Goal: Information Seeking & Learning: Learn about a topic

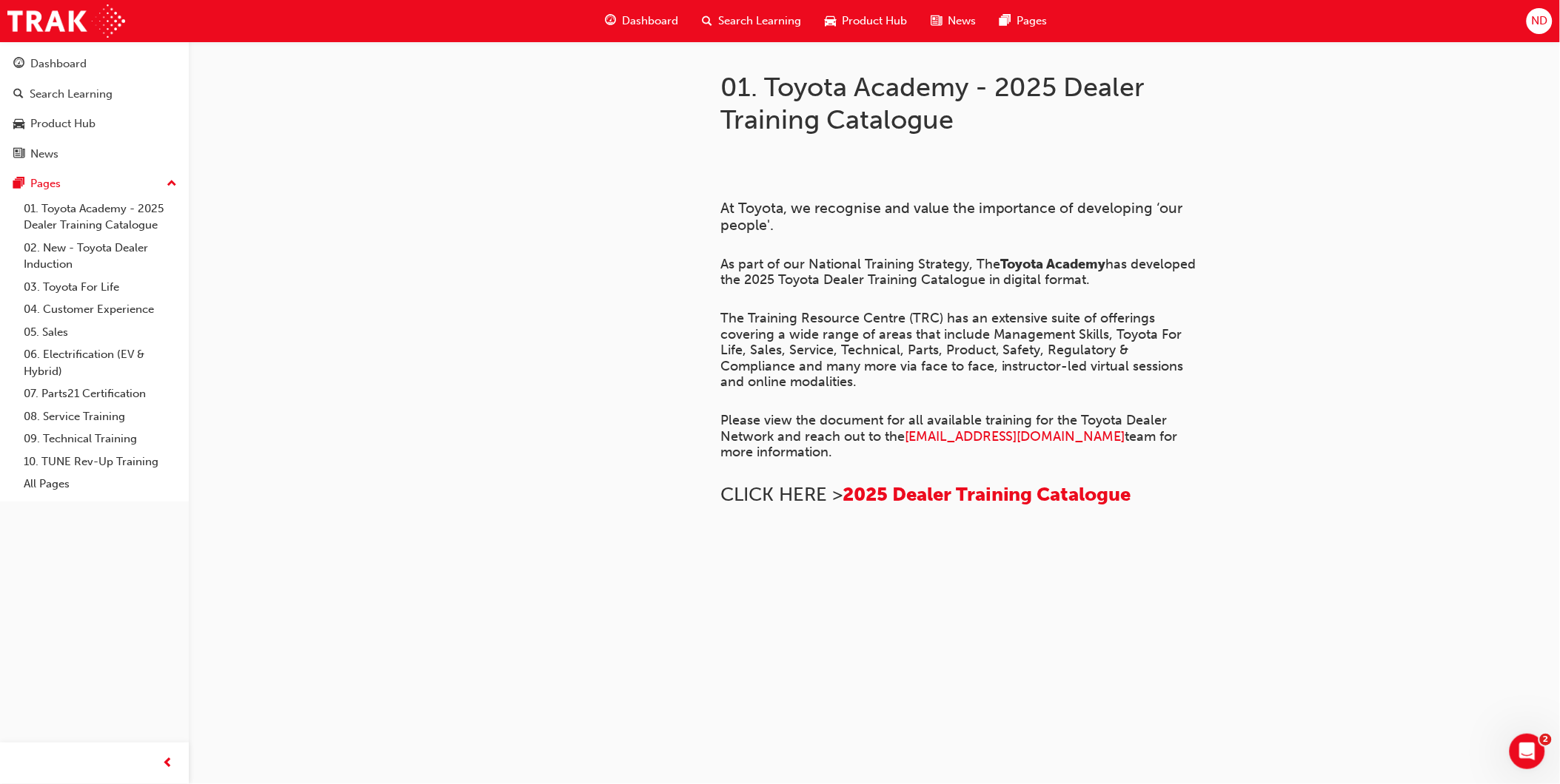
click at [616, 14] on span "guage-icon" at bounding box center [610, 20] width 11 height 18
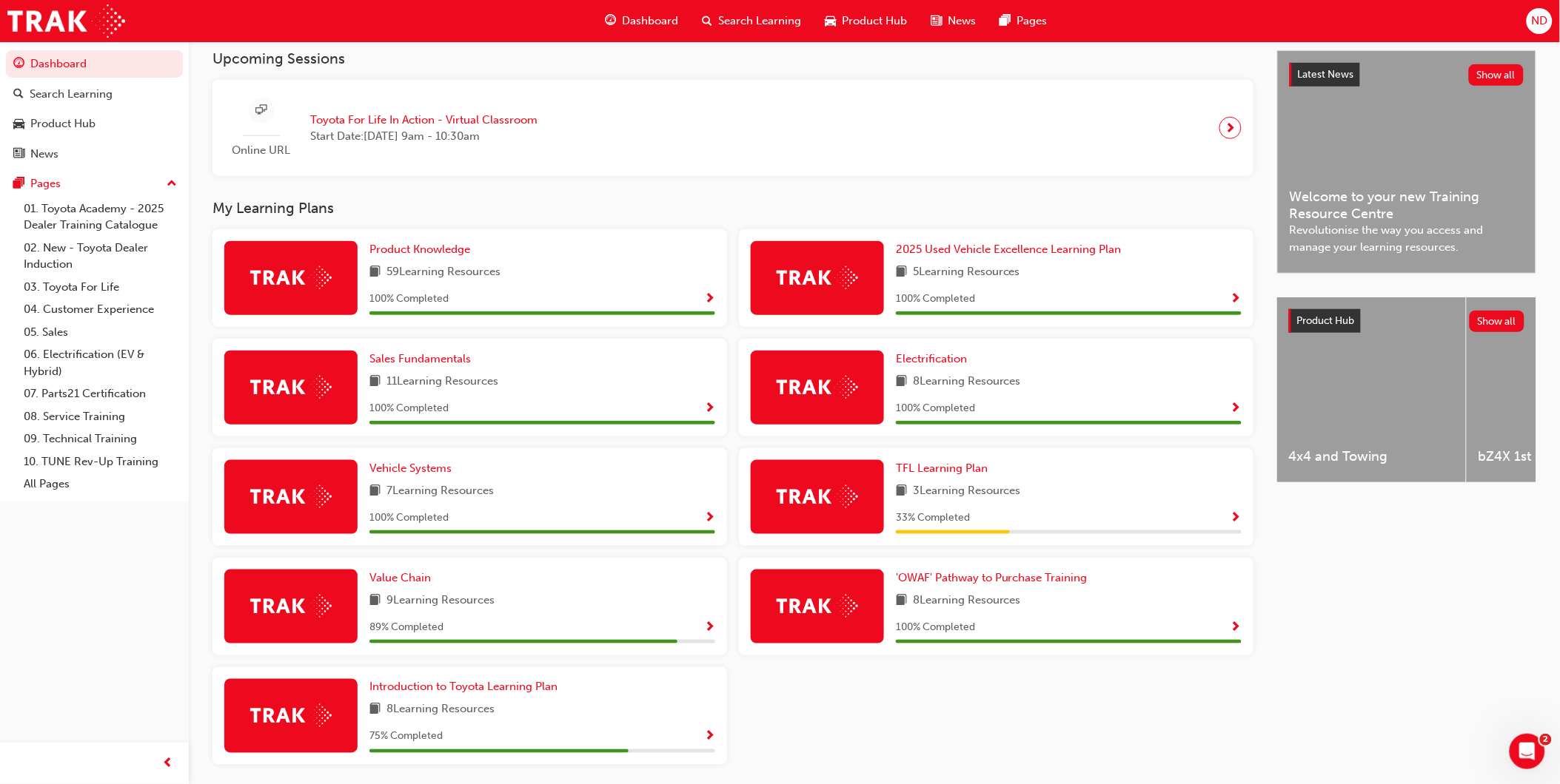
scroll to position [385, 0]
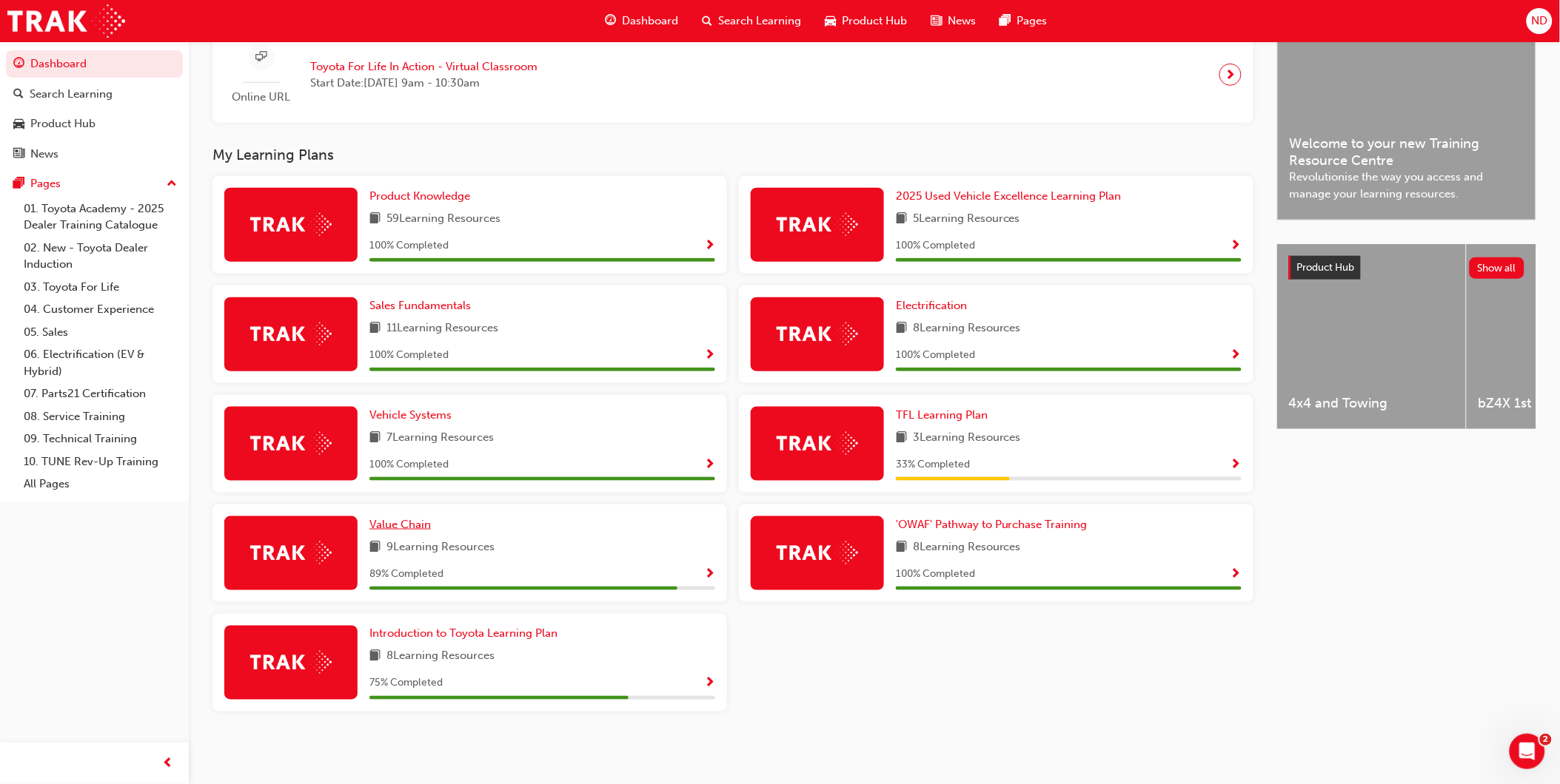
click at [411, 527] on span "Value Chain" at bounding box center [400, 524] width 61 height 13
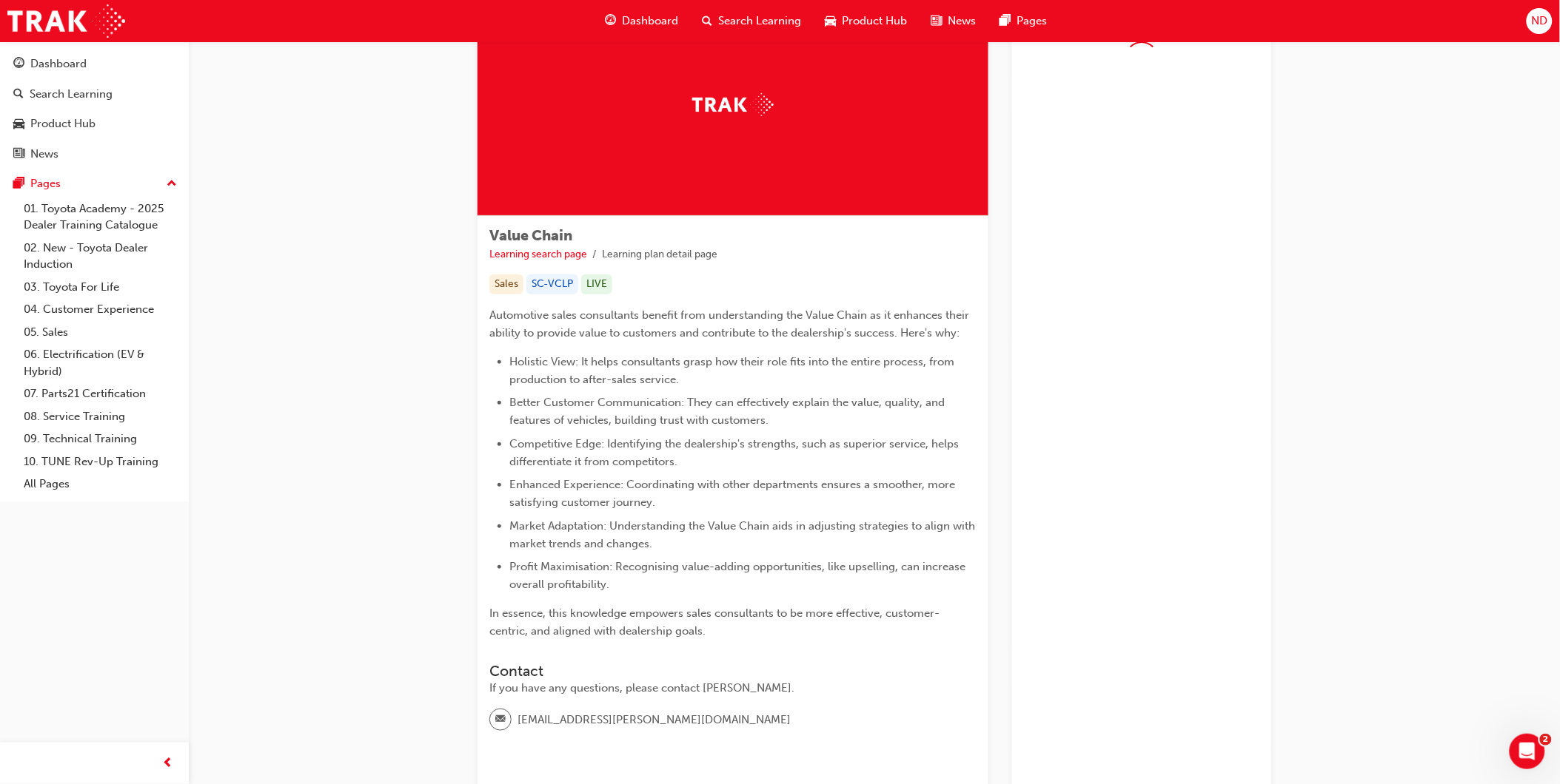
scroll to position [159, 0]
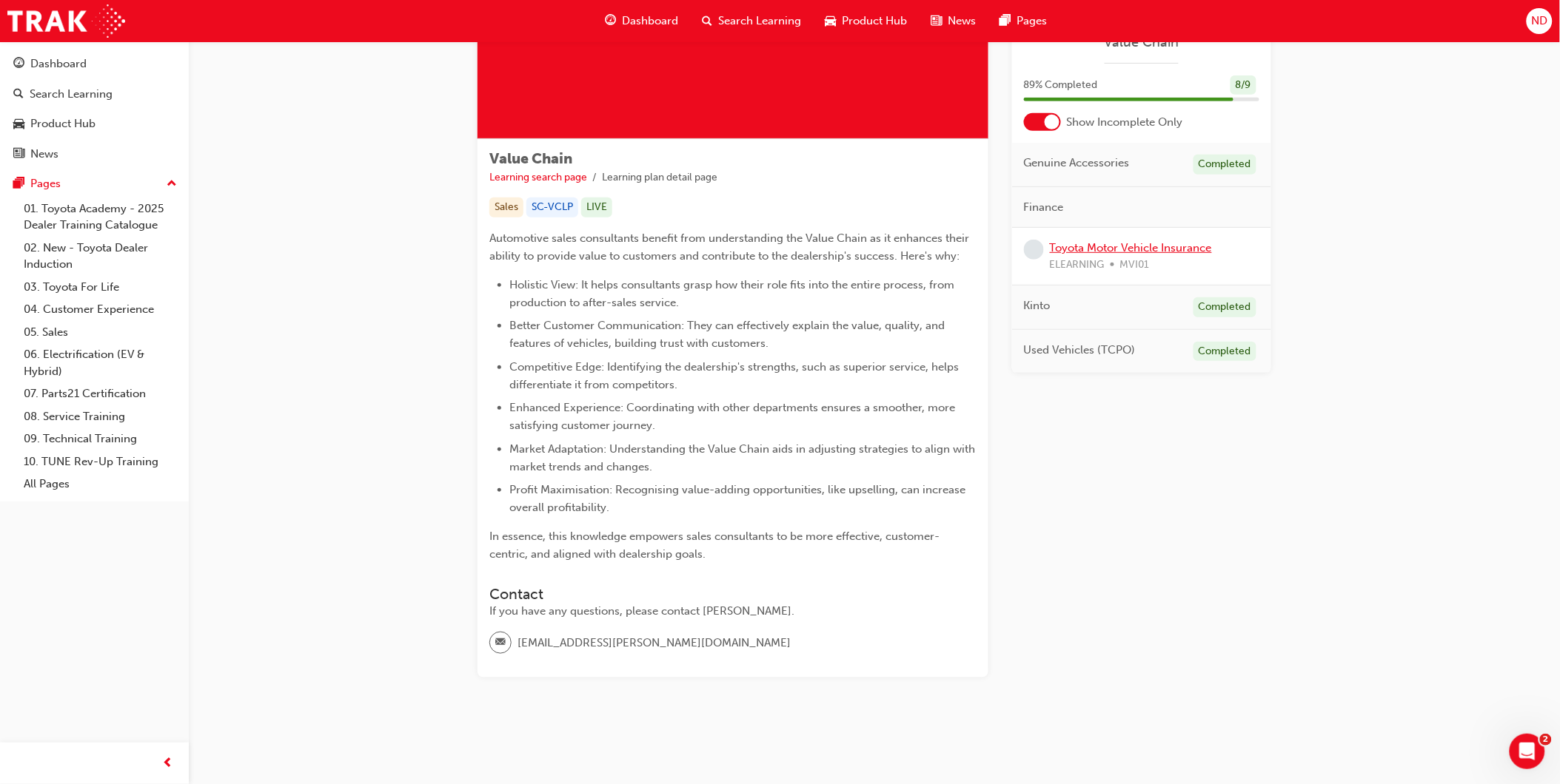
click at [1164, 247] on link "Toyota Motor Vehicle Insurance" at bounding box center [1131, 248] width 162 height 13
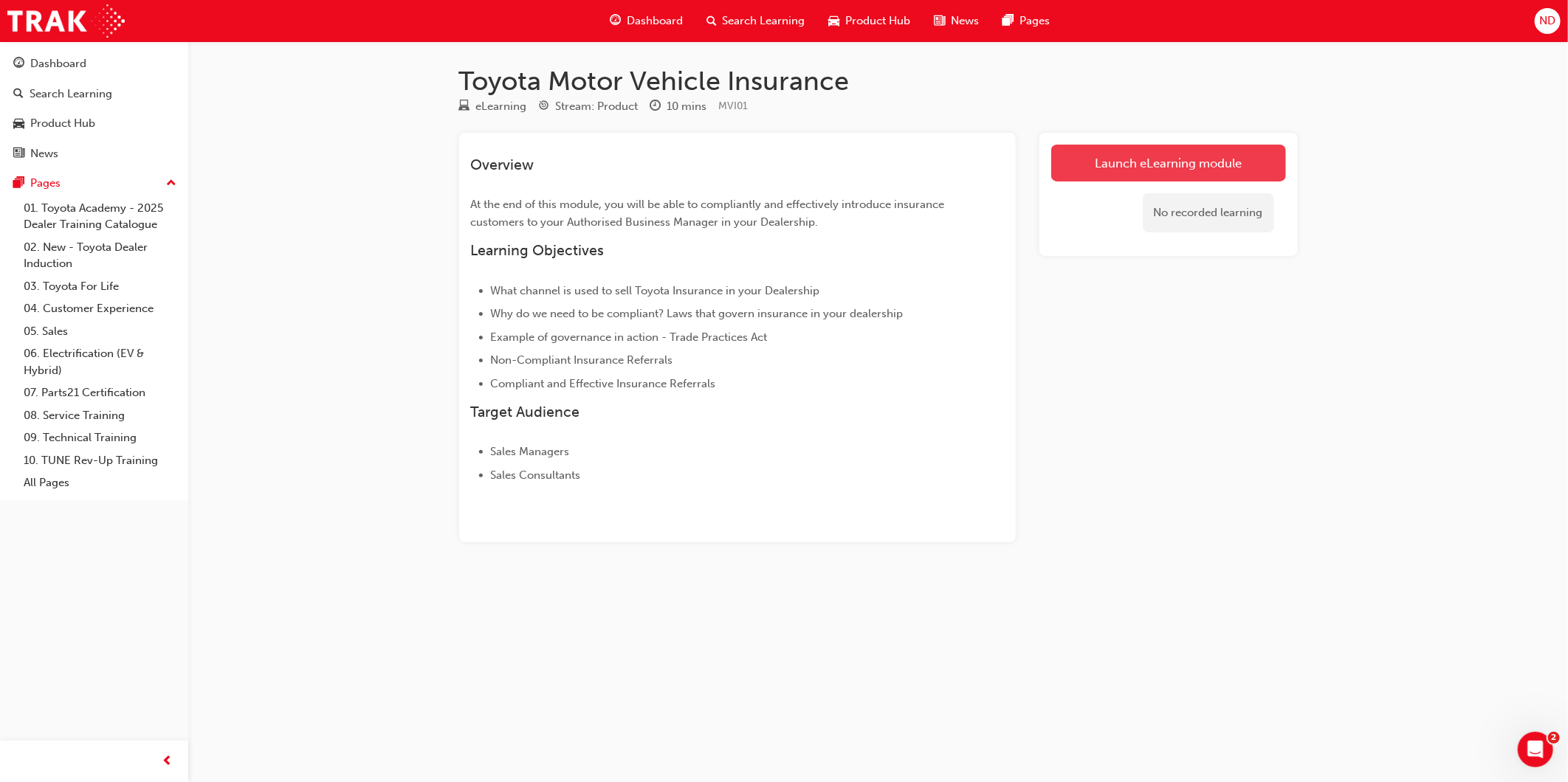
click at [1191, 151] on link "Launch eLearning module" at bounding box center [1169, 163] width 234 height 37
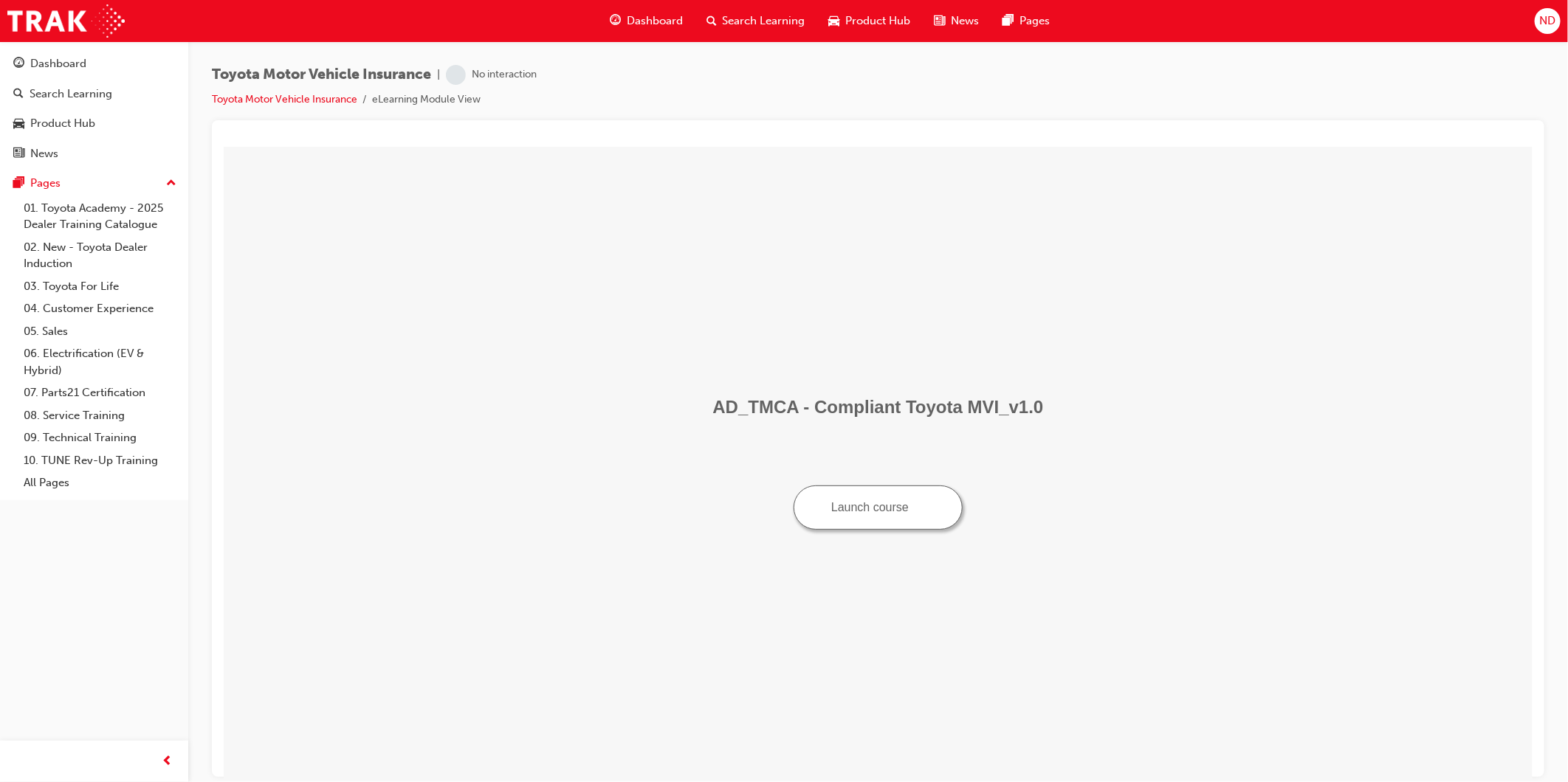
click at [871, 509] on button "Launch course" at bounding box center [876, 507] width 169 height 44
drag, startPoint x: 102, startPoint y: 121, endPoint x: 166, endPoint y: 122, distance: 64.0
click at [102, 121] on div "Product Hub" at bounding box center [94, 123] width 162 height 18
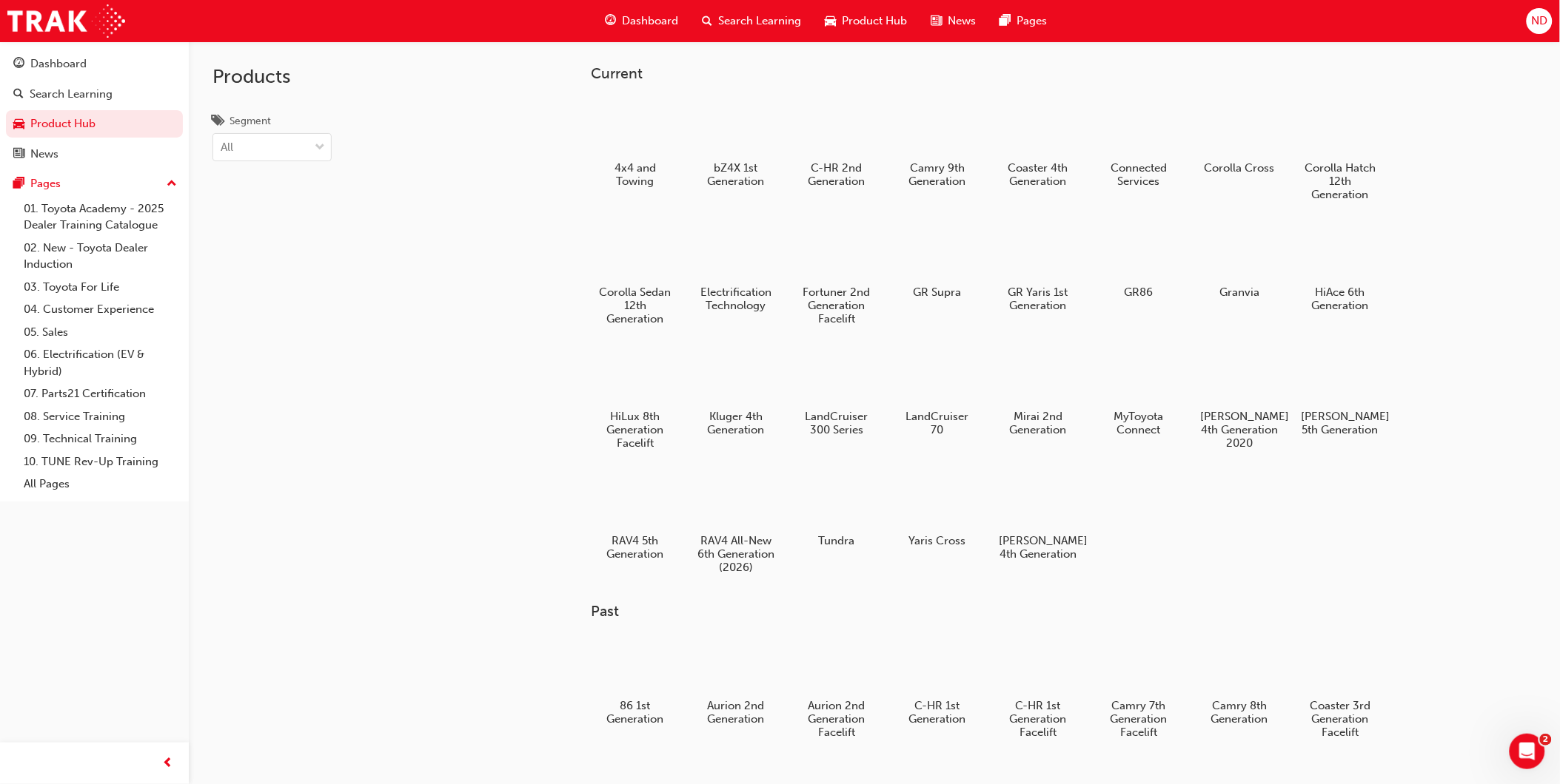
click at [620, 18] on div "Dashboard" at bounding box center [642, 21] width 97 height 31
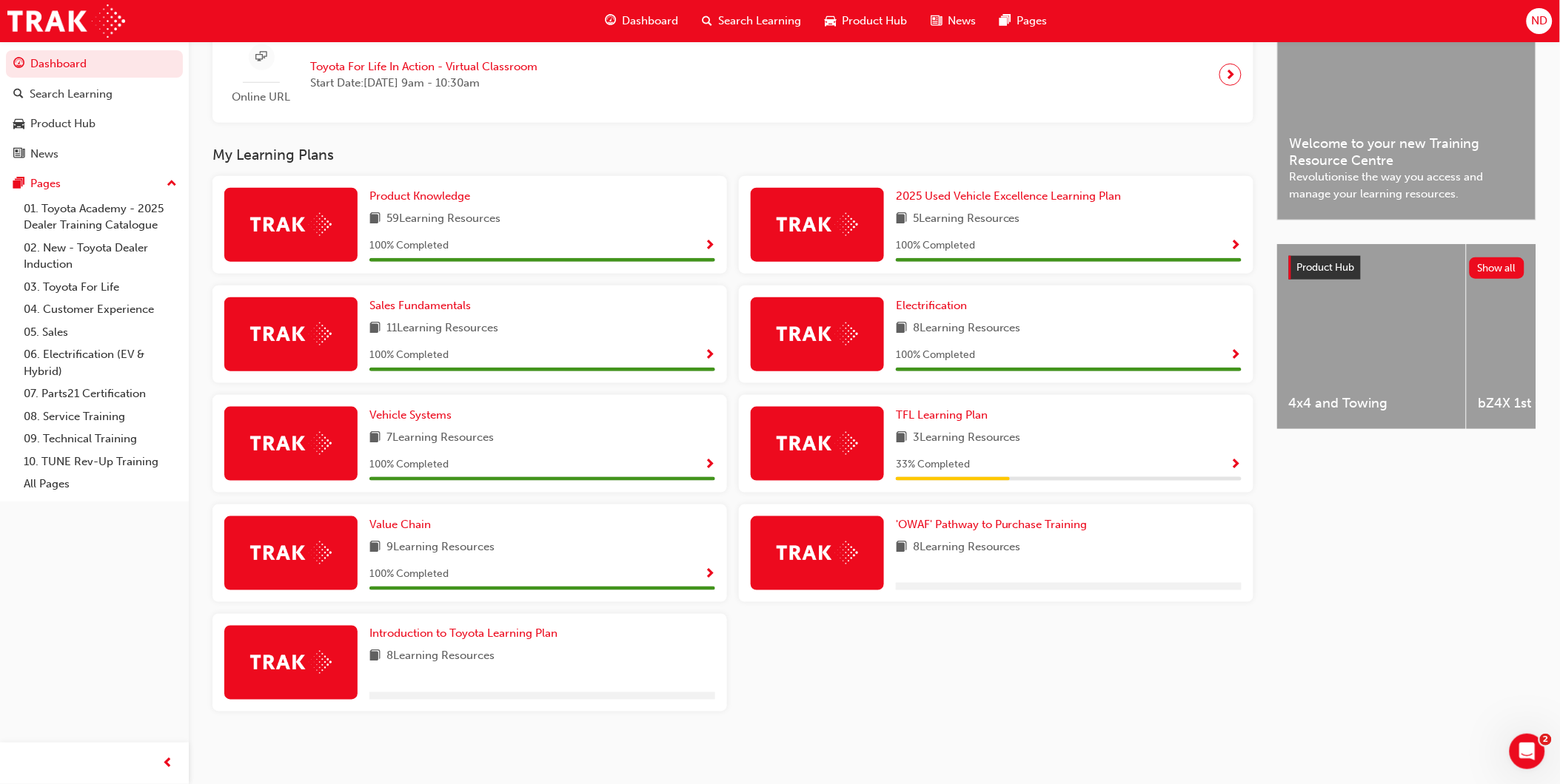
scroll to position [379, 0]
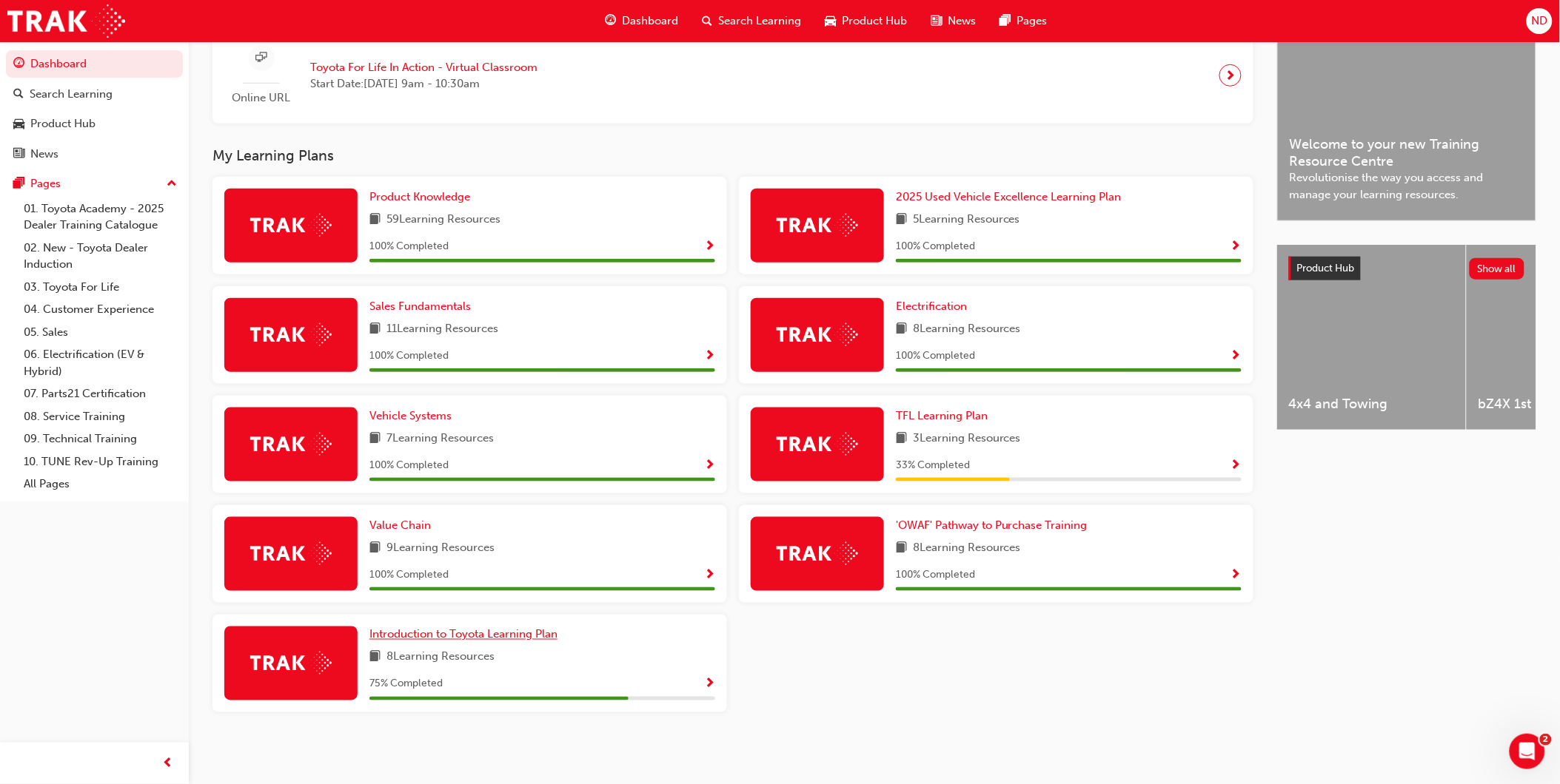
drag, startPoint x: 494, startPoint y: 633, endPoint x: 632, endPoint y: 630, distance: 138.0
click at [496, 633] on span "Introduction to Toyota Learning Plan" at bounding box center [463, 635] width 188 height 13
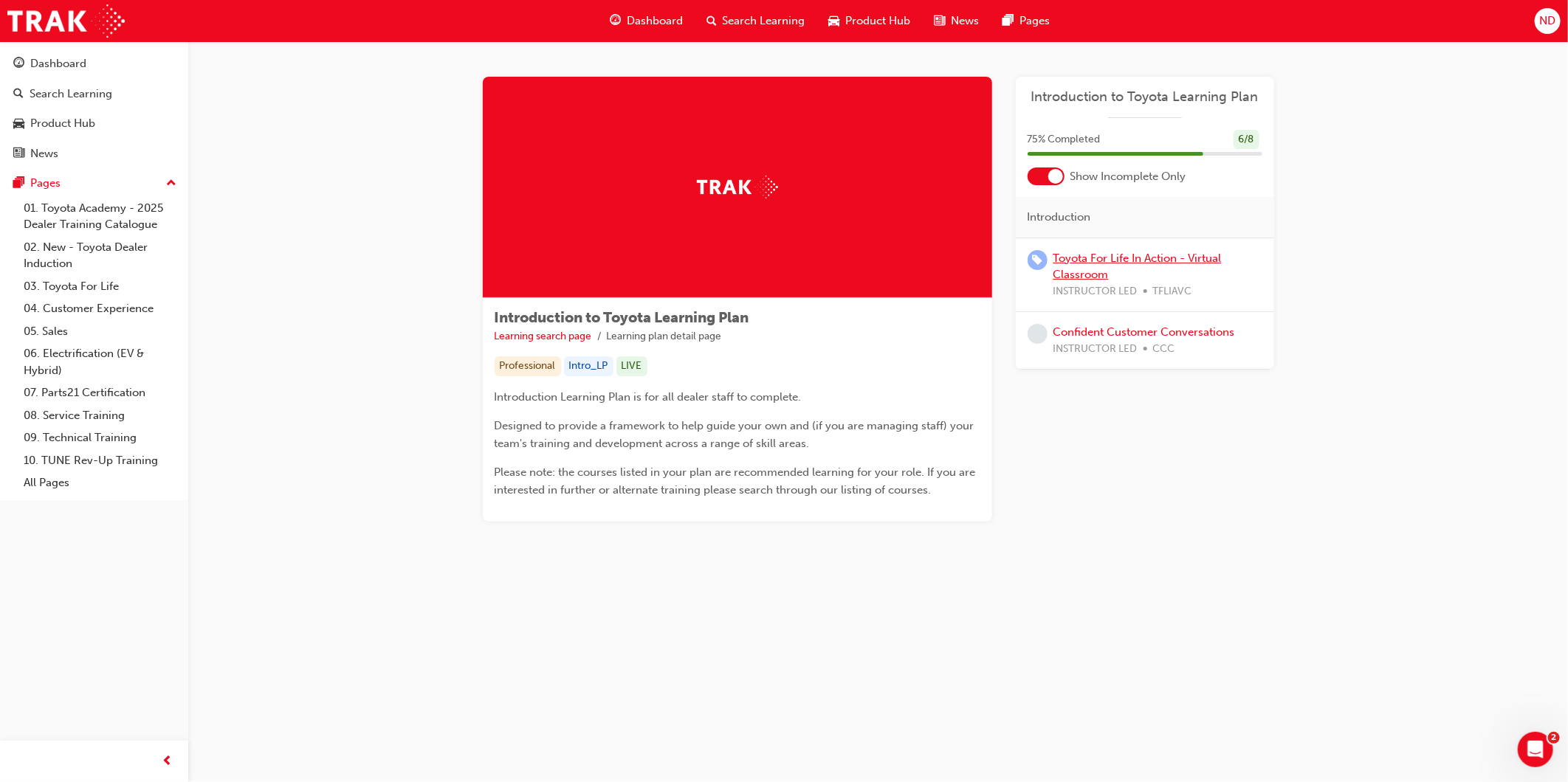
click at [1154, 254] on link "Toyota For Life In Action - Virtual Classroom" at bounding box center [1137, 267] width 169 height 30
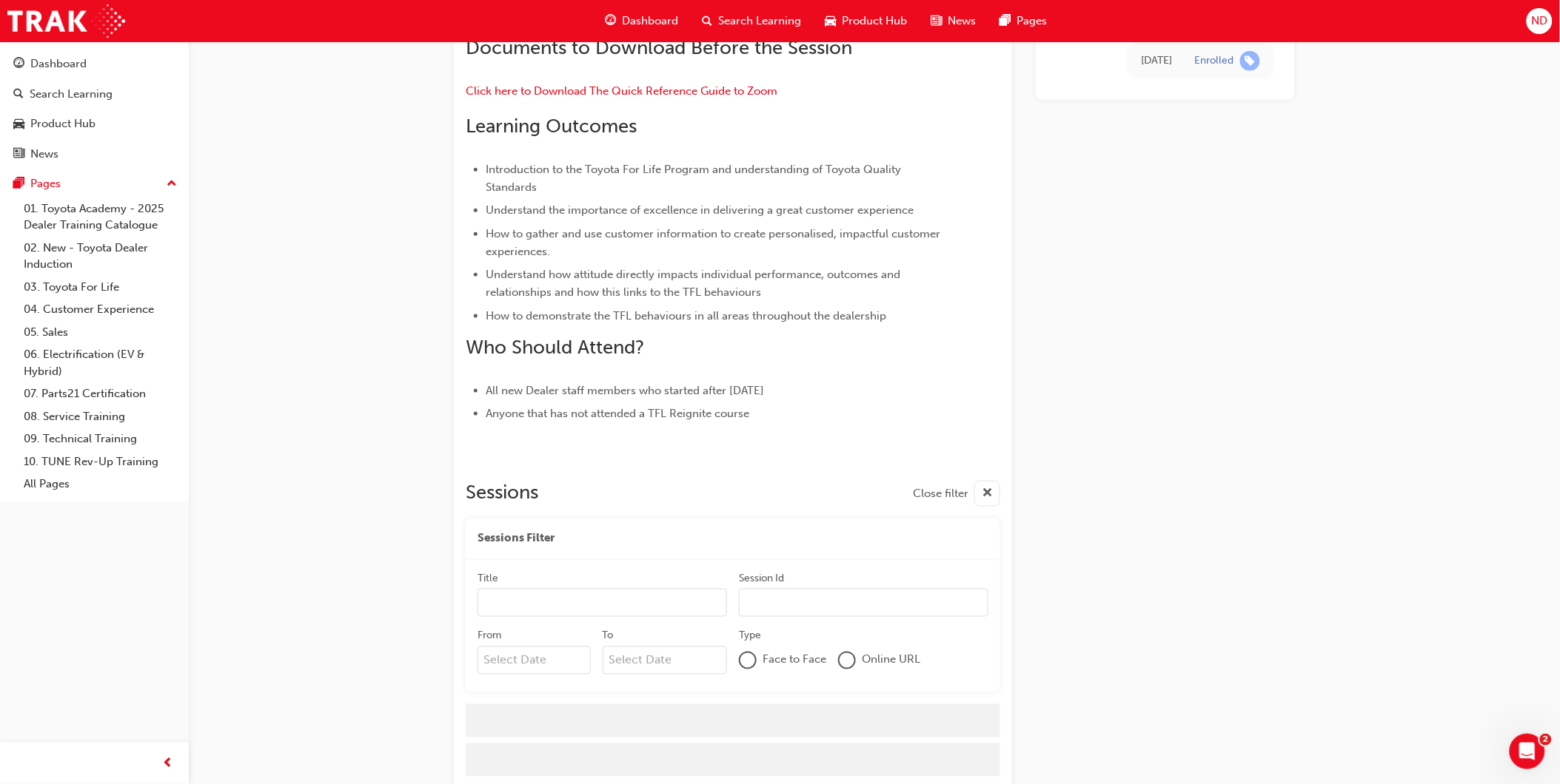
scroll to position [508, 0]
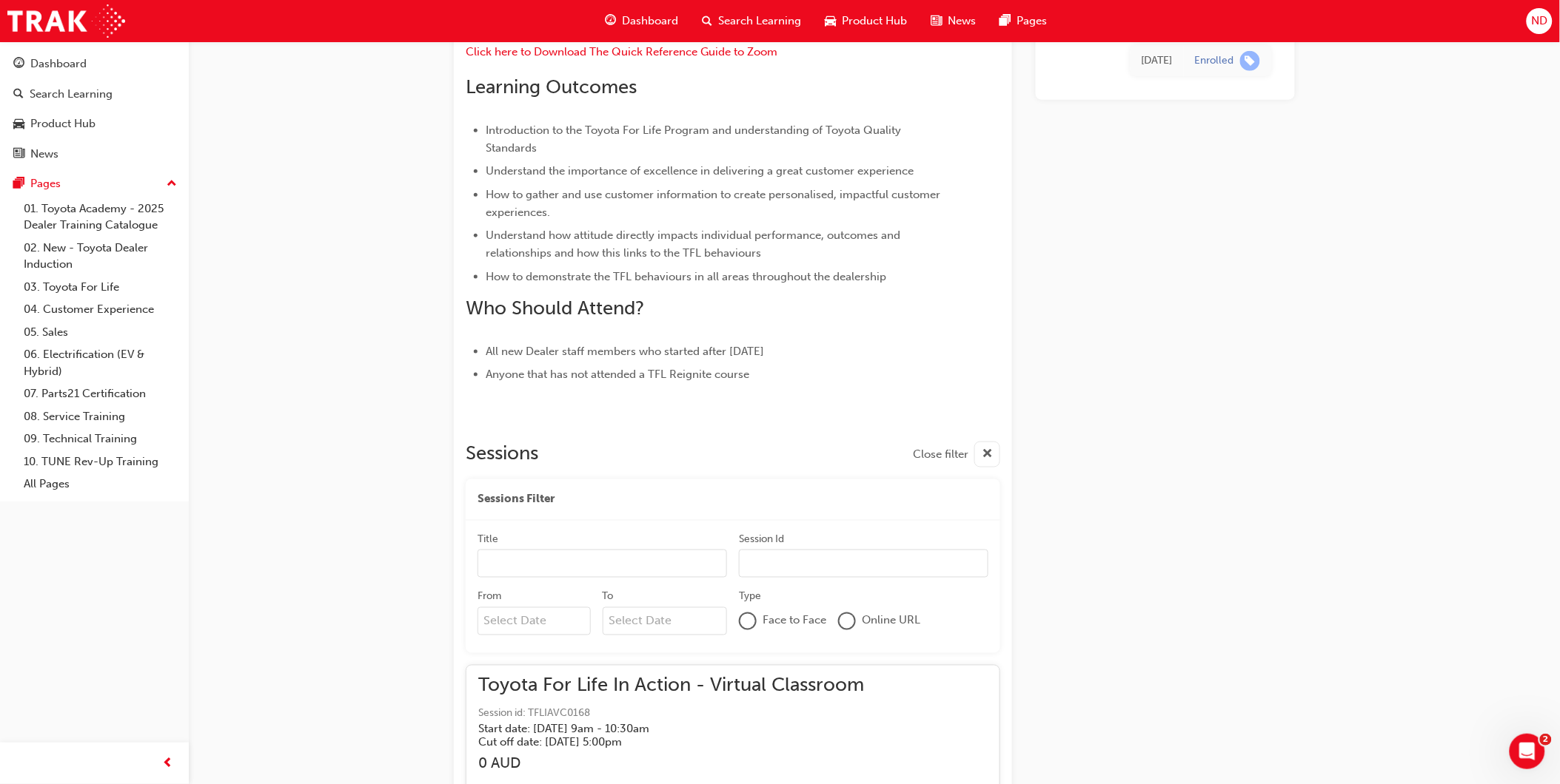
click at [619, 15] on div "Dashboard" at bounding box center [642, 21] width 97 height 31
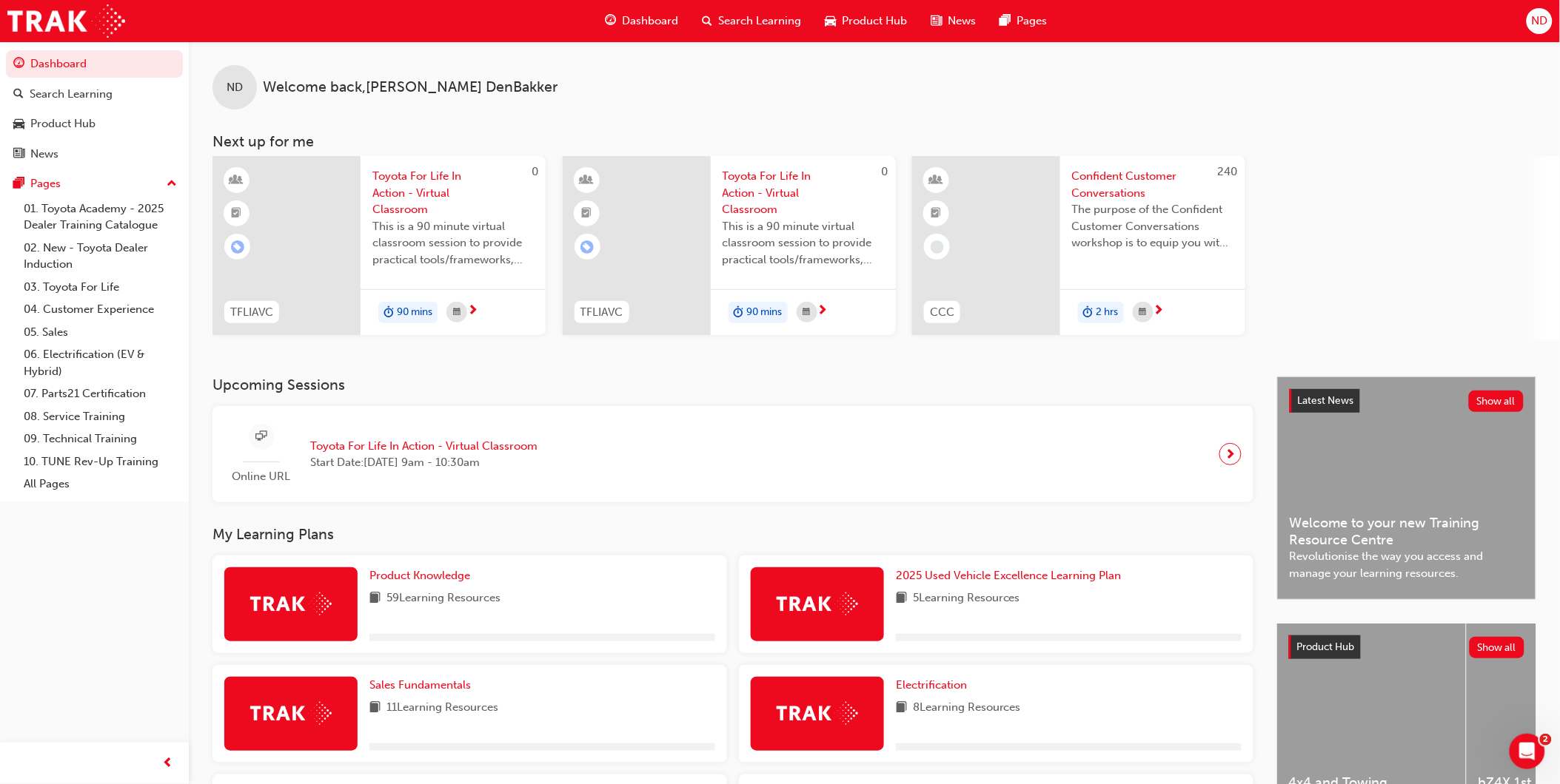
scroll to position [379, 0]
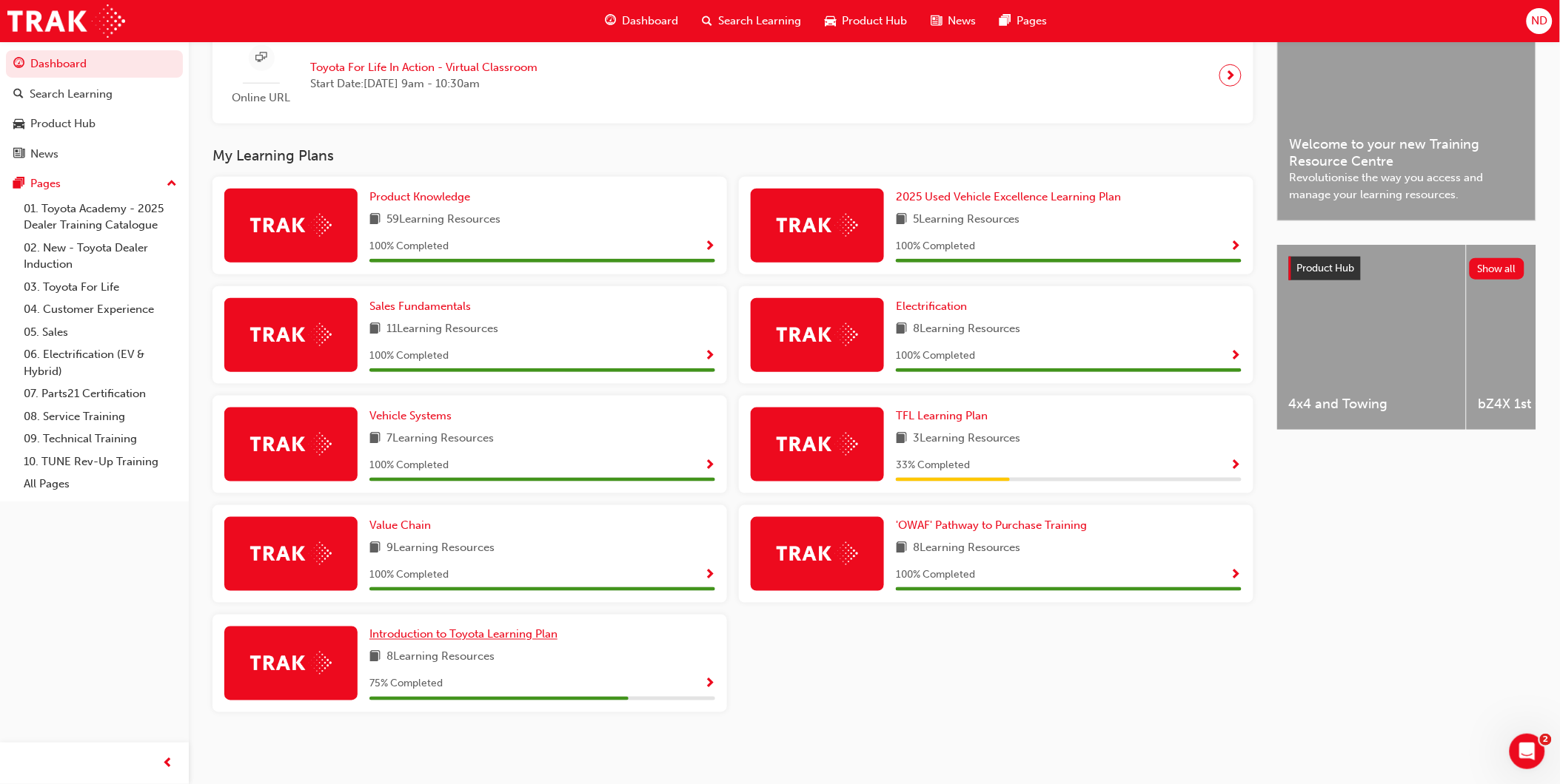
click at [474, 633] on span "Introduction to Toyota Learning Plan" at bounding box center [463, 635] width 188 height 13
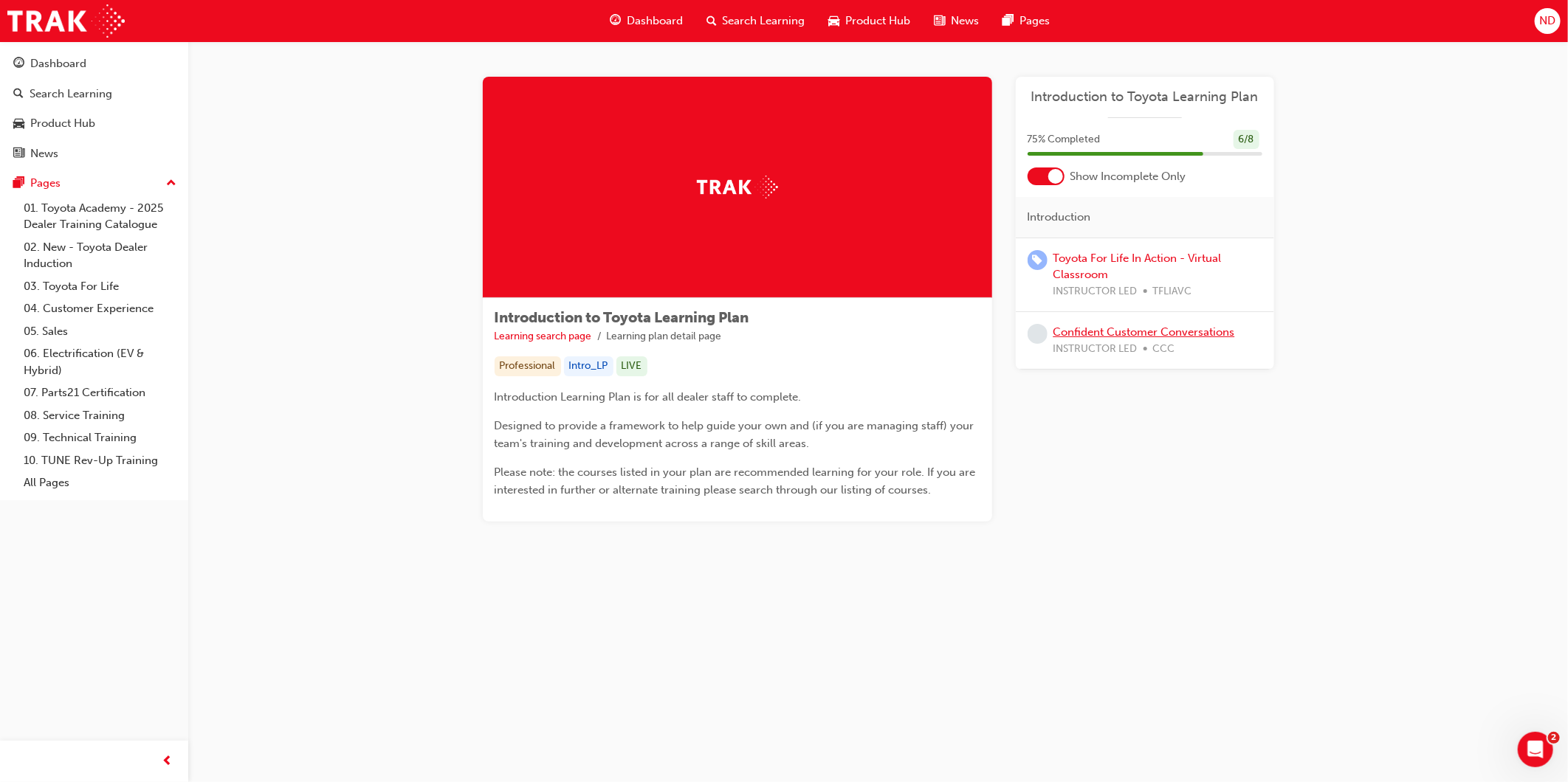
click at [1149, 327] on link "Confident Customer Conversations" at bounding box center [1144, 332] width 182 height 13
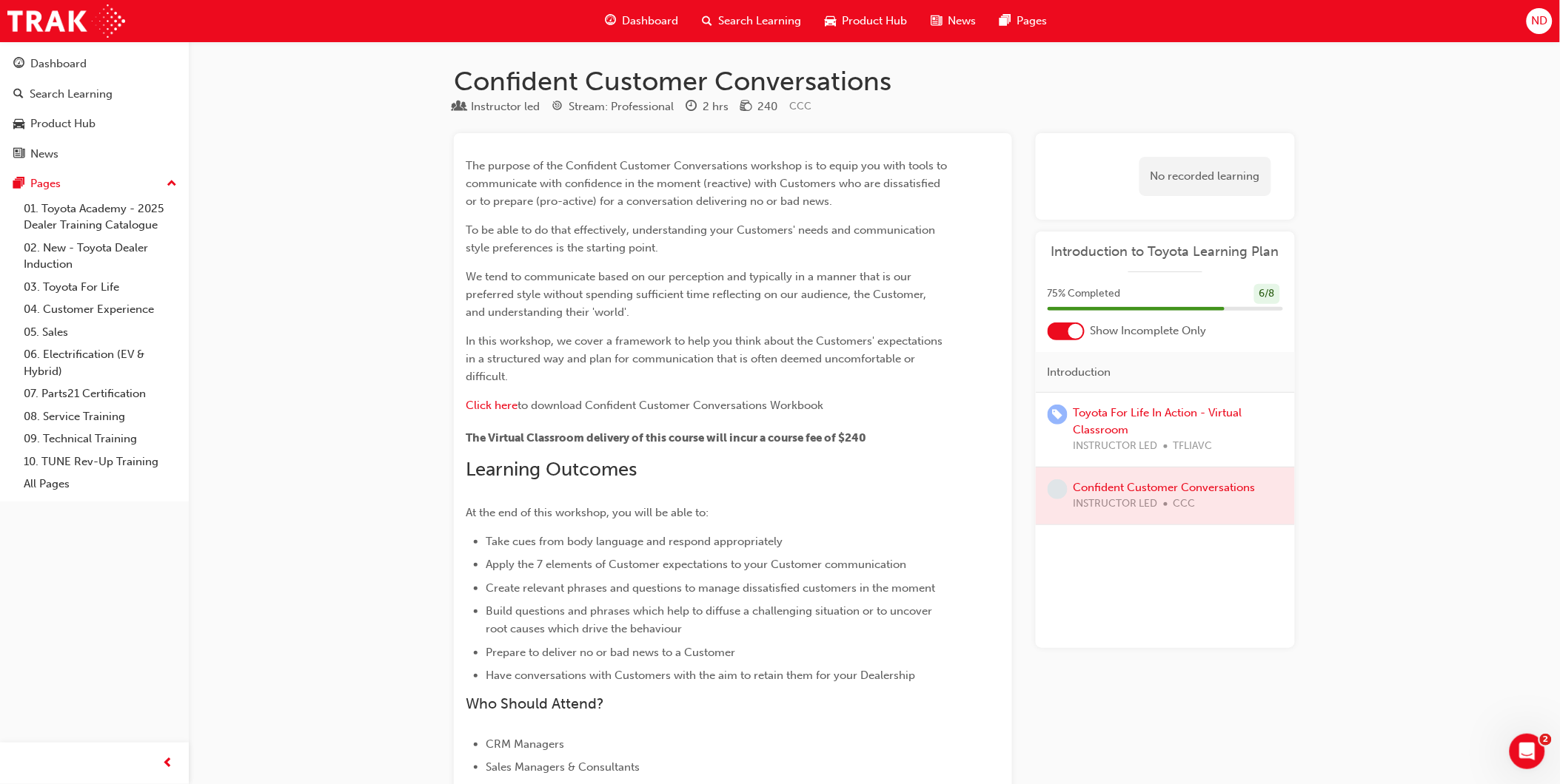
click at [643, 15] on span "Dashboard" at bounding box center [650, 21] width 56 height 17
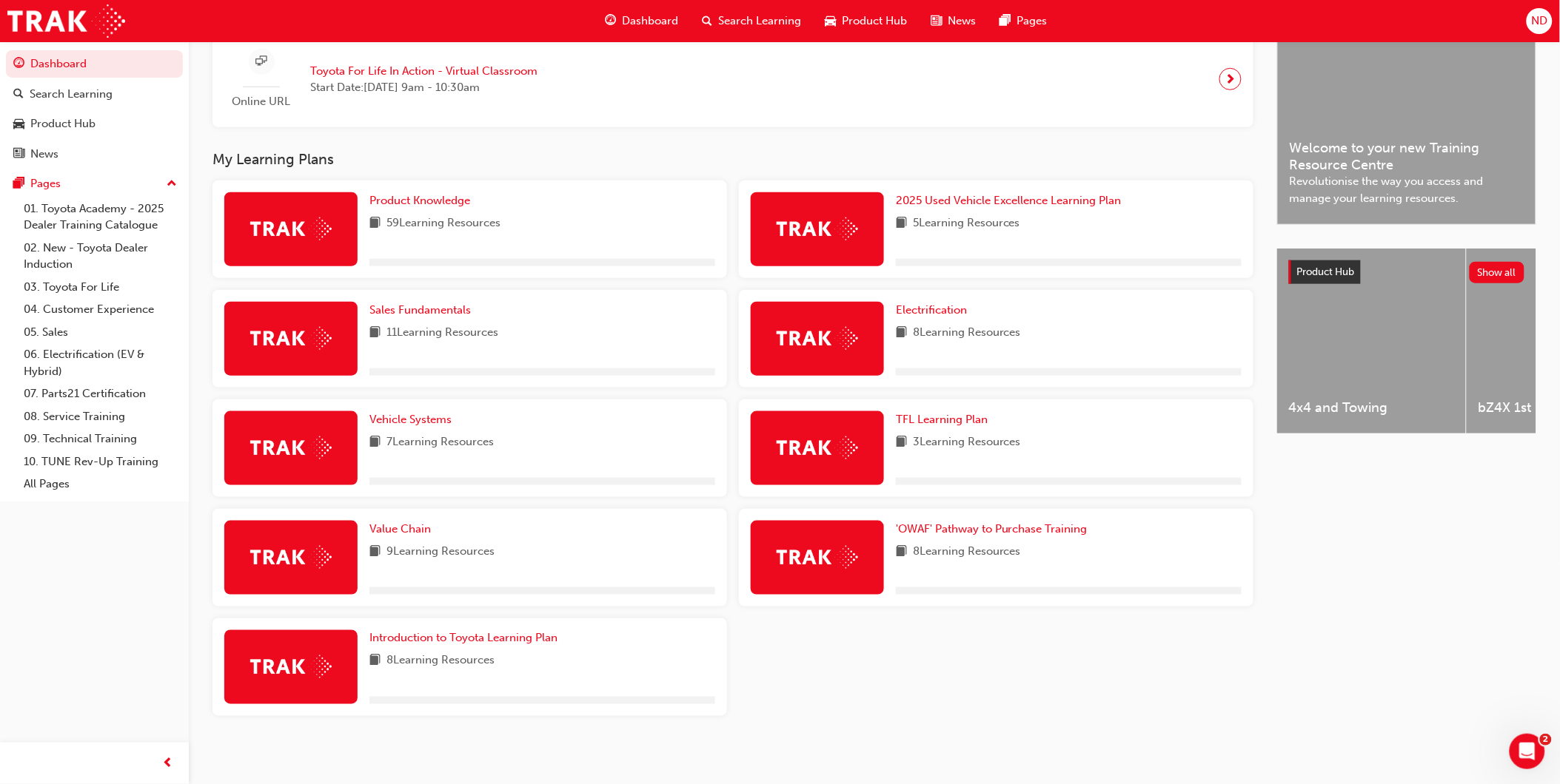
scroll to position [379, 0]
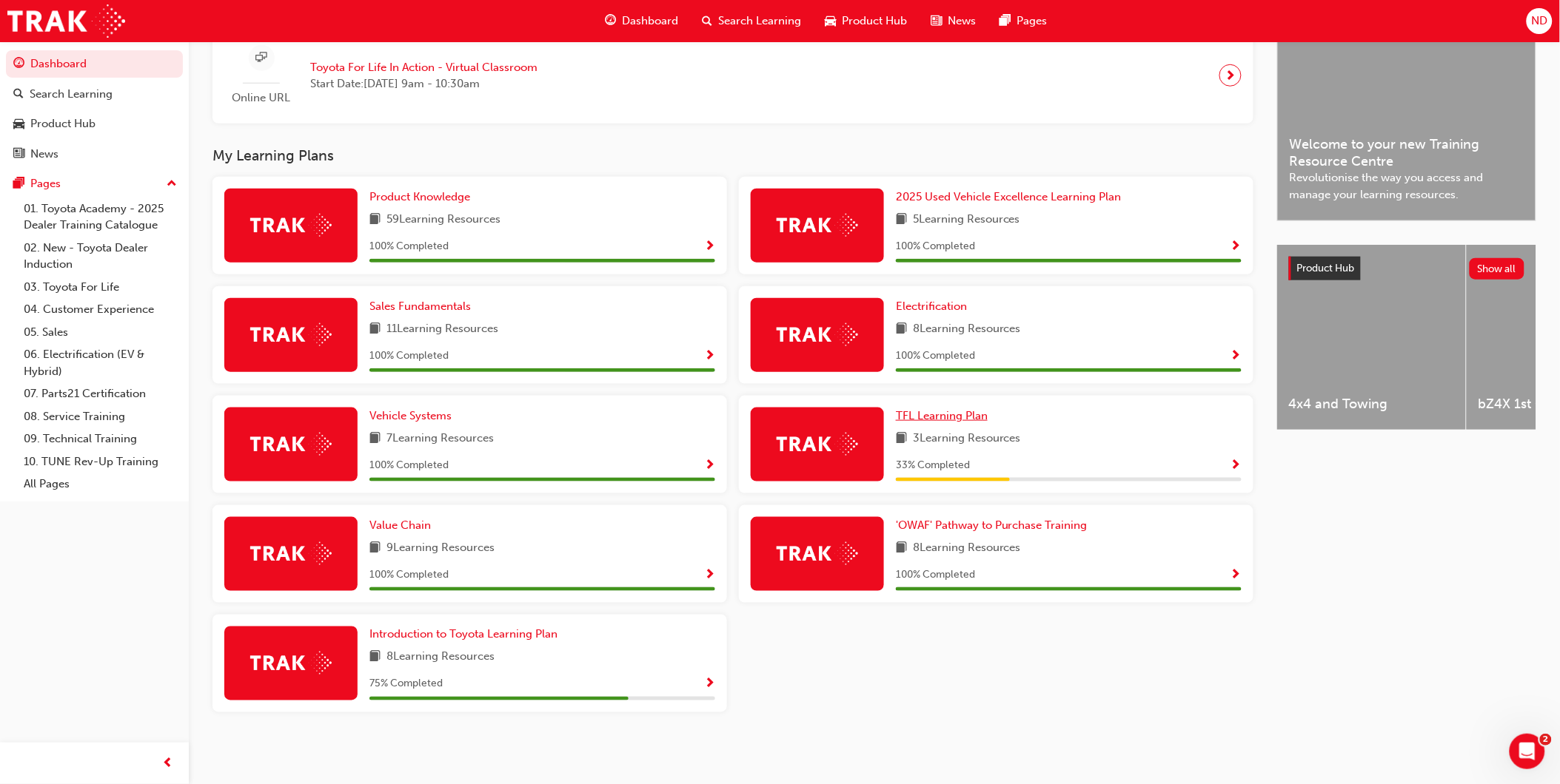
click at [965, 411] on span "TFL Learning Plan" at bounding box center [942, 416] width 92 height 13
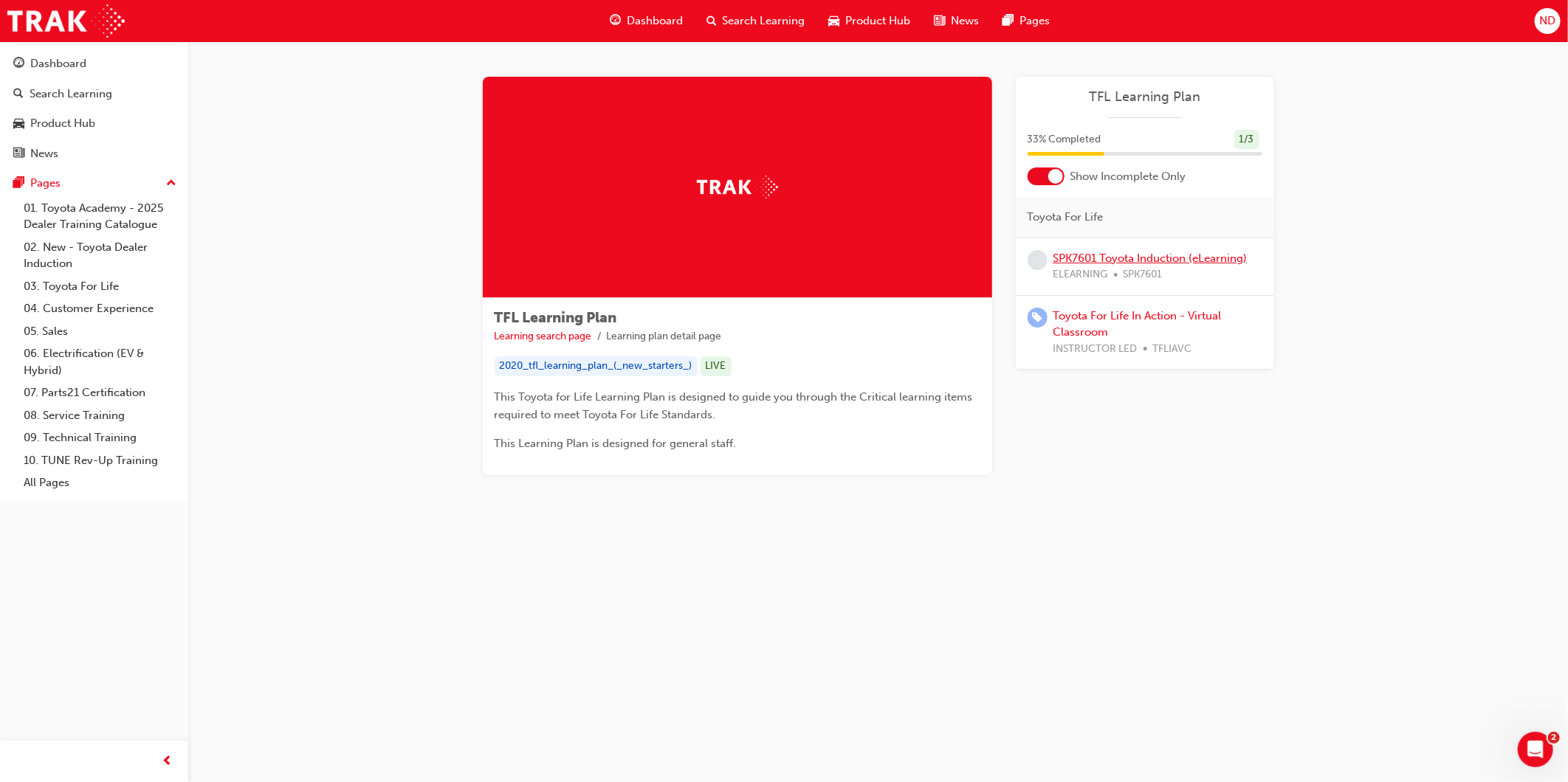
click at [1117, 256] on link "SPK7601 Toyota Induction (eLearning)" at bounding box center [1151, 258] width 194 height 13
click at [1124, 306] on div "Toyota For Life In Action - Virtual Classroom INSTRUCTOR LED TFLIAVC" at bounding box center [1144, 333] width 258 height 74
click at [1126, 310] on link "Toyota For Life In Action - Virtual Classroom" at bounding box center [1137, 325] width 169 height 30
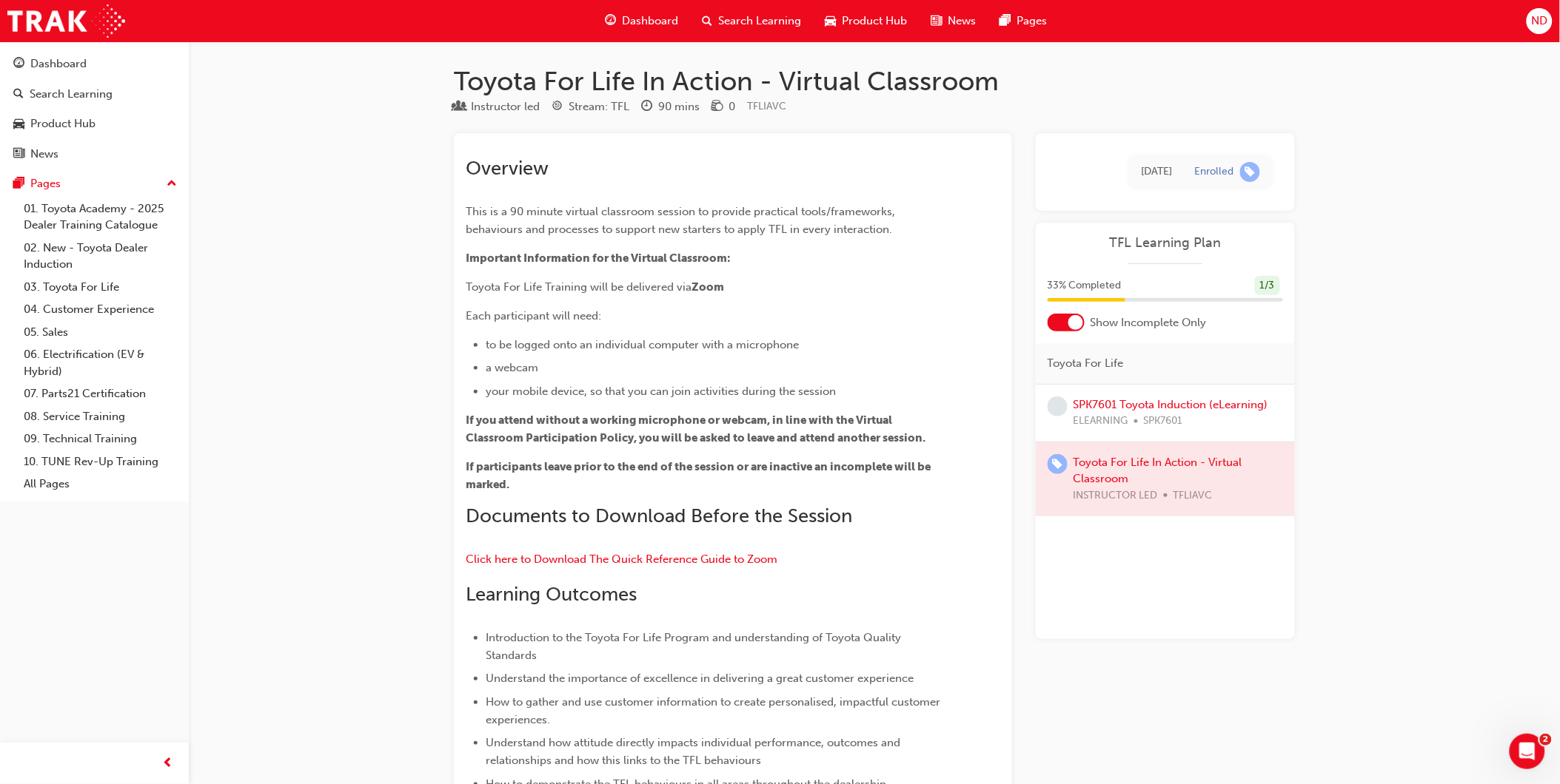
click at [632, 13] on span "Dashboard" at bounding box center [650, 21] width 56 height 17
